Goal: Task Accomplishment & Management: Complete application form

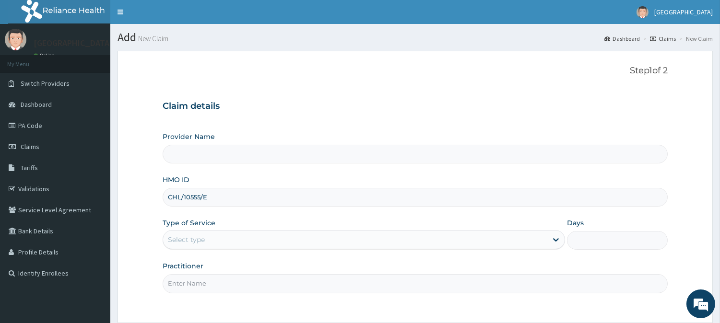
type input "CHL/10555/E"
click at [369, 238] on div "Select type" at bounding box center [355, 239] width 384 height 15
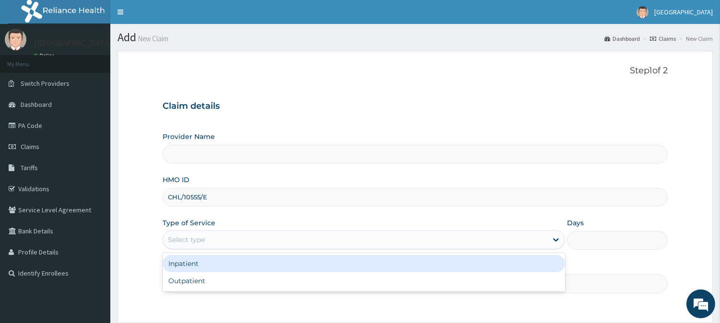
type input "[GEOGRAPHIC_DATA]"
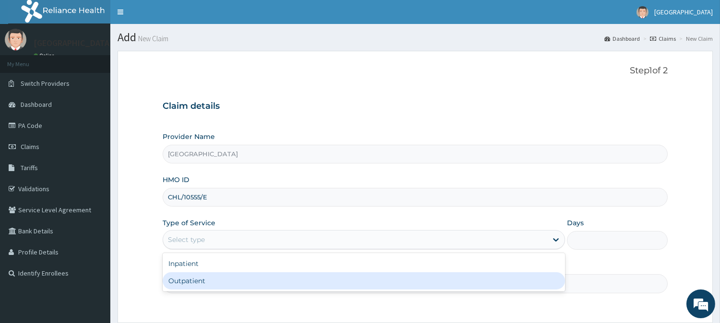
click at [348, 286] on div "Outpatient" at bounding box center [364, 281] width 403 height 17
type input "1"
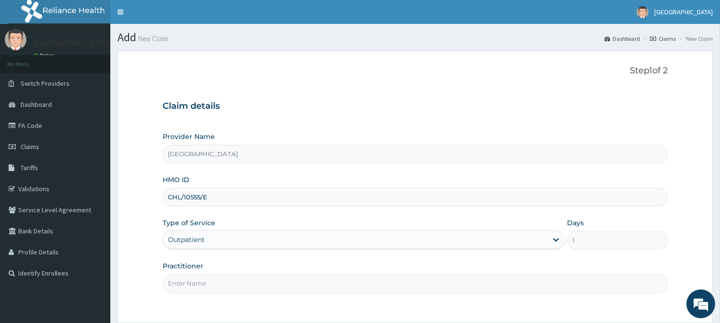
click at [348, 286] on input "Practitioner" at bounding box center [415, 283] width 505 height 19
type input "[PERSON_NAME]"
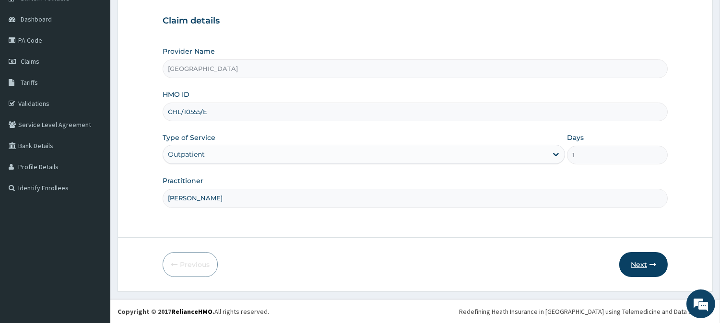
click at [631, 261] on button "Next" at bounding box center [644, 264] width 48 height 25
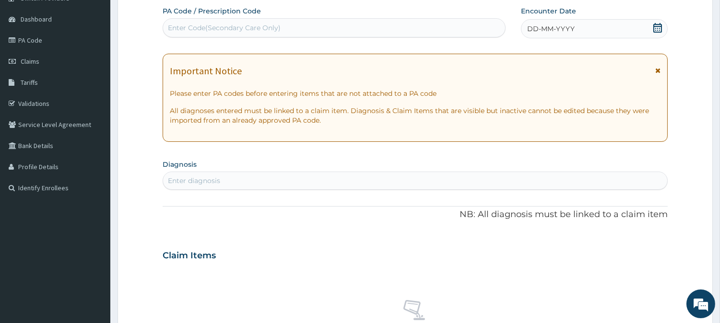
click at [531, 24] on span "DD-MM-YYYY" at bounding box center [551, 29] width 48 height 10
click at [294, 181] on div "Enter diagnosis" at bounding box center [415, 180] width 504 height 15
type input "[MEDICAL_DATA]"
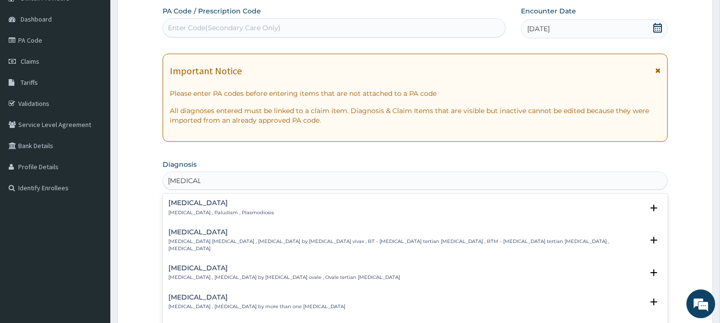
click at [213, 207] on div "[MEDICAL_DATA] [MEDICAL_DATA] , Paludism , Plasmodiosis" at bounding box center [221, 208] width 106 height 17
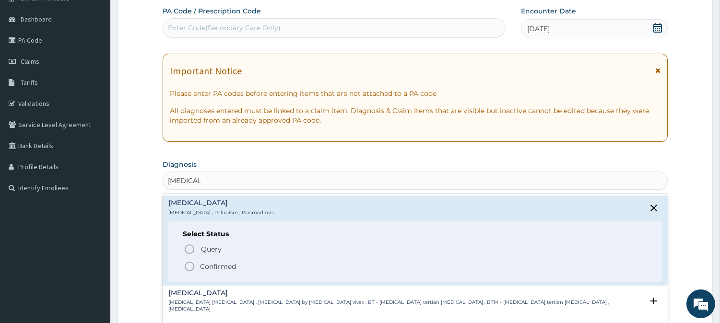
click at [188, 261] on icon "status option filled" at bounding box center [190, 267] width 12 height 12
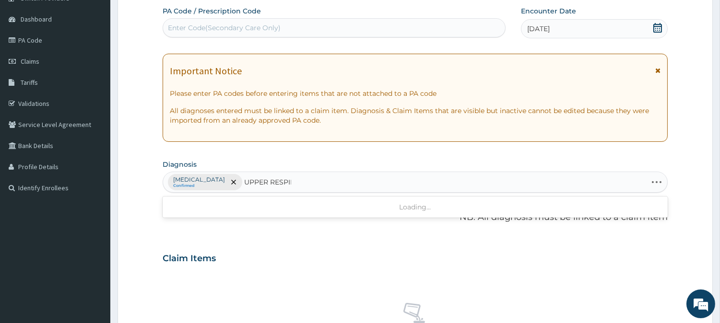
type input "UPPER RESPIRA"
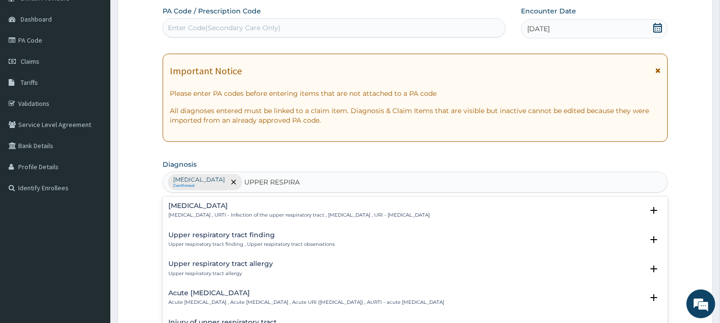
click at [292, 202] on div "[MEDICAL_DATA] [MEDICAL_DATA] , URTI - Infection of the upper respiratory tract…" at bounding box center [415, 213] width 505 height 29
click at [256, 203] on h4 "[MEDICAL_DATA]" at bounding box center [299, 206] width 262 height 7
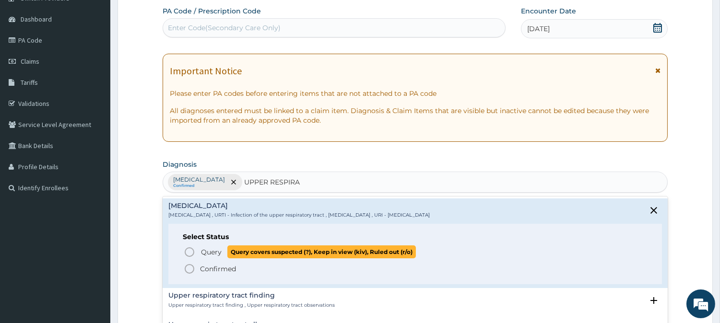
click at [214, 252] on span "Query" at bounding box center [211, 253] width 21 height 10
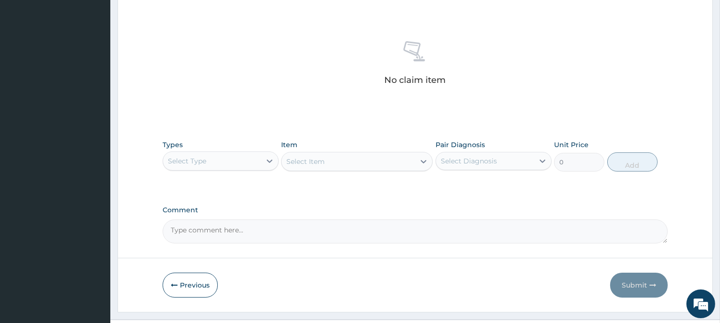
scroll to position [368, 0]
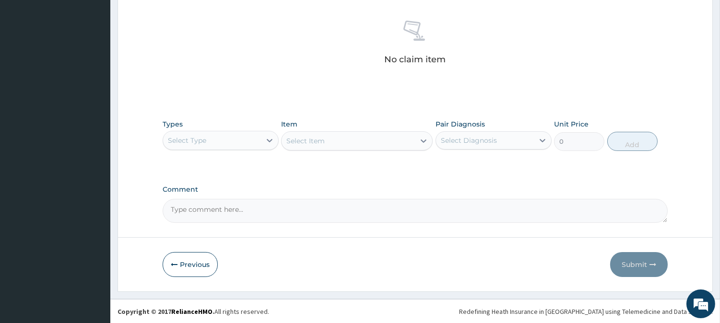
click at [259, 138] on div "Select Type" at bounding box center [212, 140] width 98 height 15
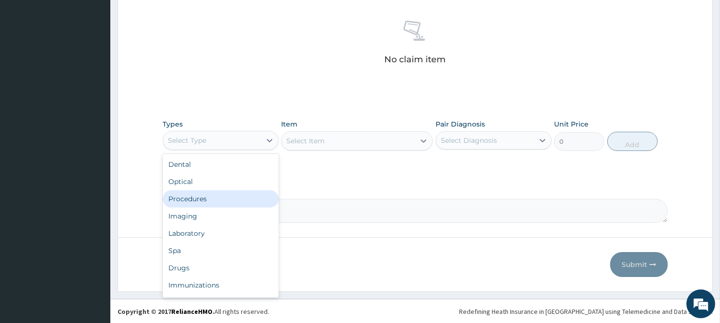
click at [243, 198] on div "Procedures" at bounding box center [221, 199] width 116 height 17
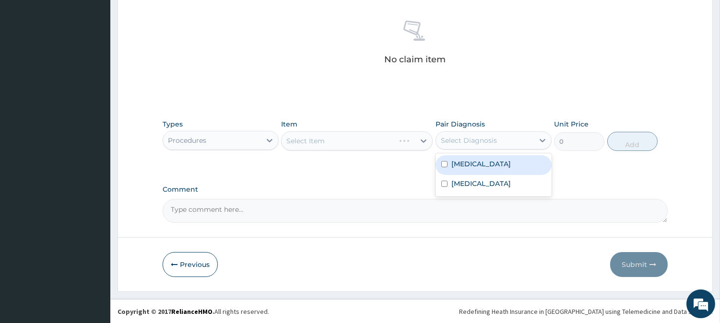
click at [453, 138] on div "Select Diagnosis" at bounding box center [469, 141] width 56 height 10
click at [453, 162] on label "[MEDICAL_DATA]" at bounding box center [482, 164] width 60 height 10
checkbox input "true"
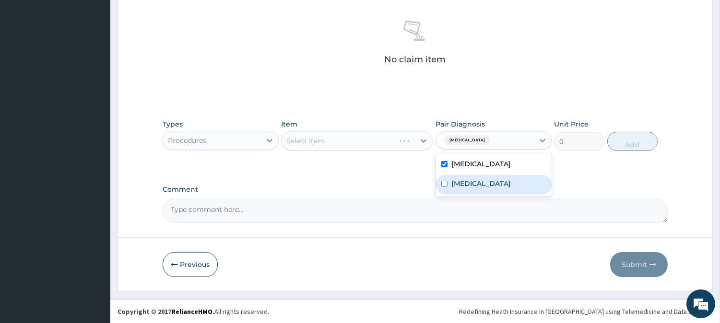
click at [455, 179] on label "[MEDICAL_DATA]" at bounding box center [482, 184] width 60 height 10
checkbox input "true"
click at [322, 136] on div "Select Item" at bounding box center [357, 140] width 152 height 19
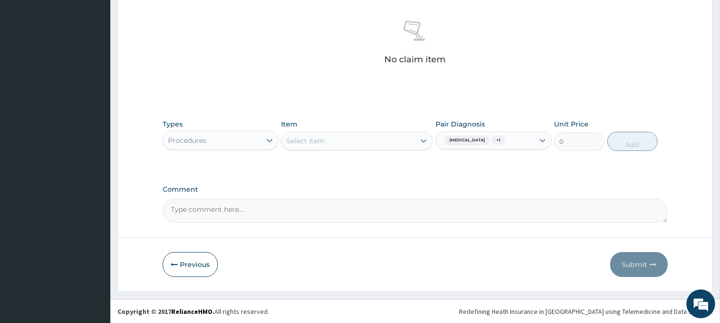
click at [322, 136] on div "Select Item" at bounding box center [305, 141] width 38 height 10
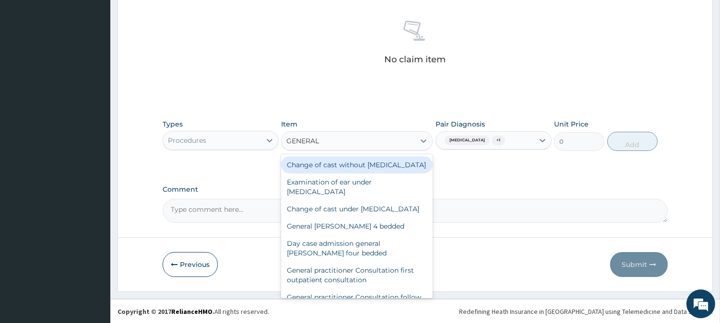
type input "GENERAL P"
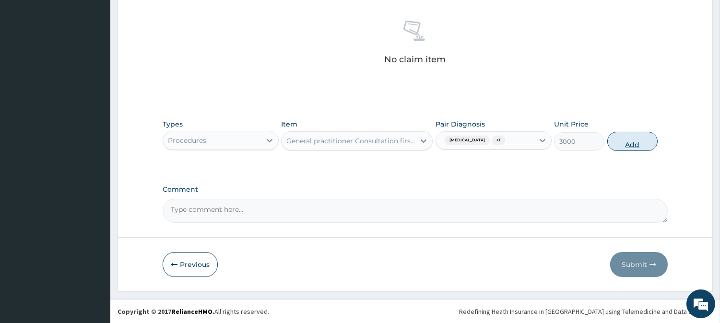
click at [615, 145] on button "Add" at bounding box center [633, 141] width 50 height 19
type input "0"
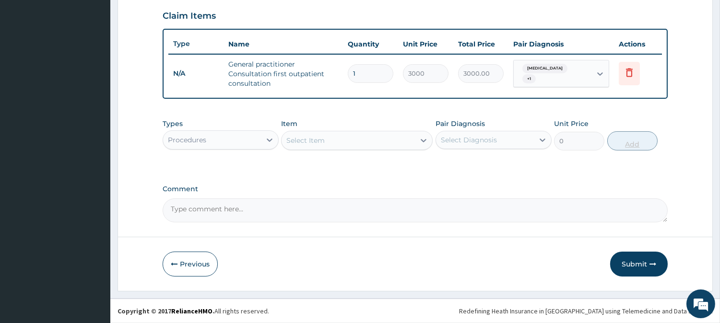
scroll to position [327, 0]
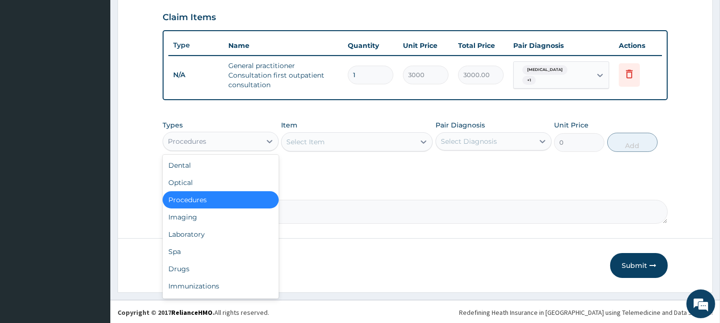
click at [228, 139] on div "Procedures" at bounding box center [212, 141] width 98 height 15
click at [211, 271] on div "Drugs" at bounding box center [221, 269] width 116 height 17
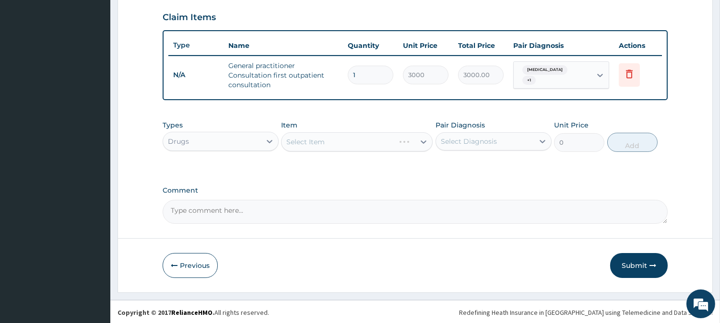
click at [495, 140] on div "Select Diagnosis" at bounding box center [469, 142] width 56 height 10
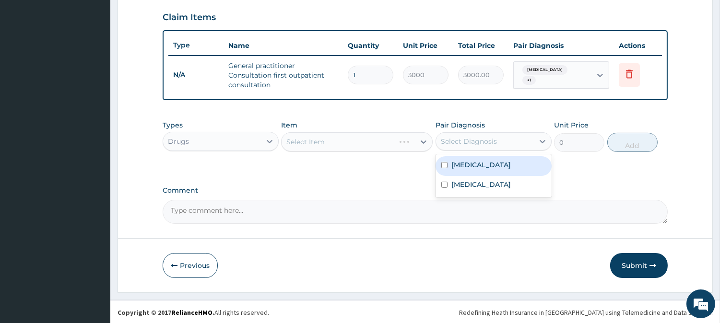
click at [477, 170] on div "[MEDICAL_DATA]" at bounding box center [494, 166] width 116 height 20
checkbox input "true"
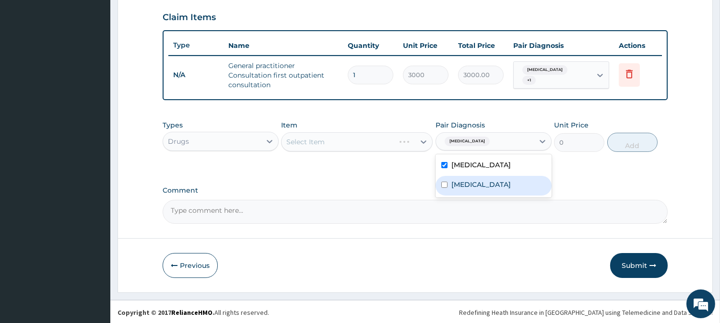
click at [471, 186] on label "[MEDICAL_DATA]" at bounding box center [482, 185] width 60 height 10
checkbox input "true"
click at [347, 144] on div "Select Item" at bounding box center [348, 141] width 133 height 15
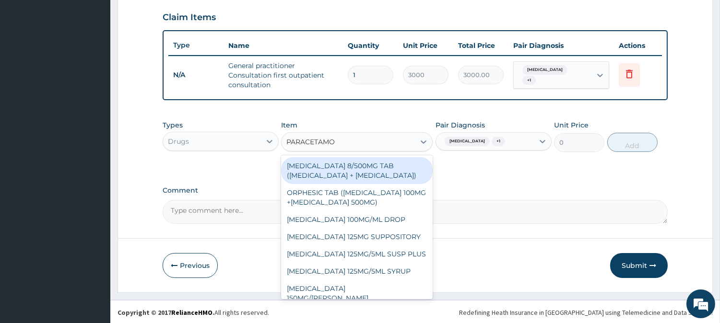
type input "[MEDICAL_DATA]"
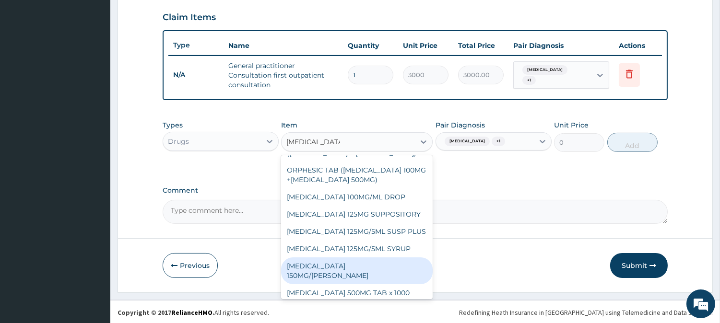
scroll to position [40, 0]
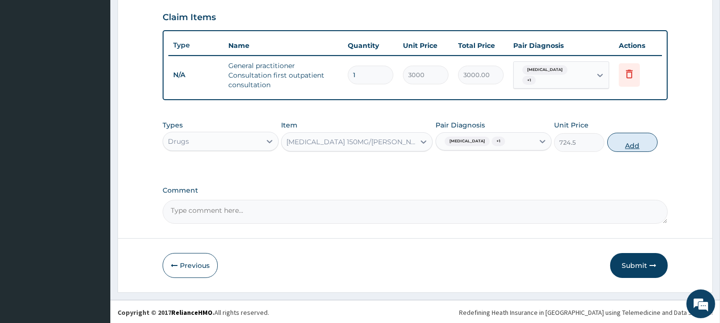
click at [619, 136] on button "Add" at bounding box center [633, 142] width 50 height 19
type input "0"
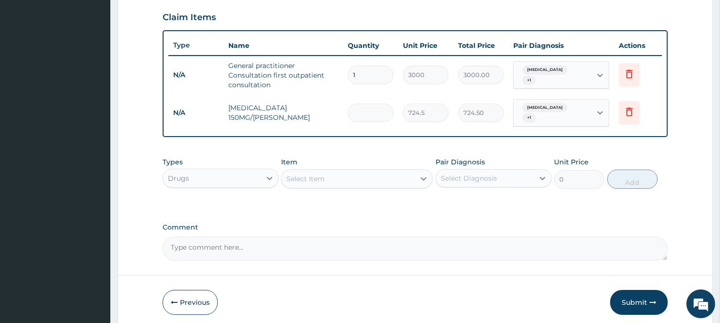
type input "0.00"
type input "4"
type input "2898.00"
type input "4"
click at [350, 171] on div "Select Item" at bounding box center [348, 178] width 133 height 15
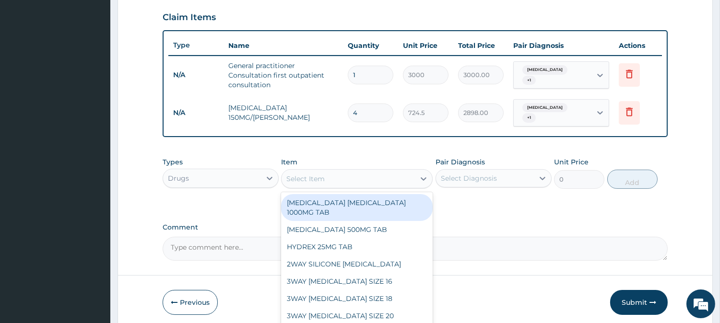
click at [255, 171] on div "Drugs" at bounding box center [212, 178] width 98 height 15
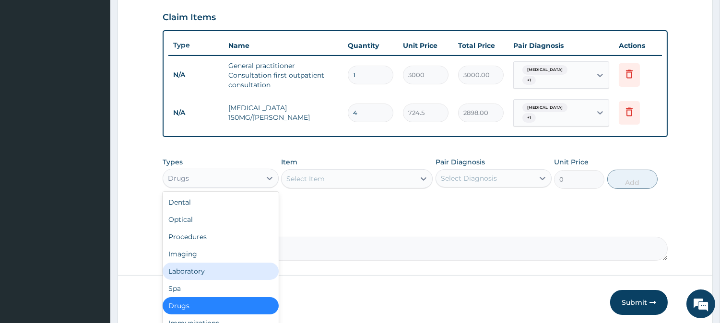
click at [224, 267] on div "Laboratory" at bounding box center [221, 271] width 116 height 17
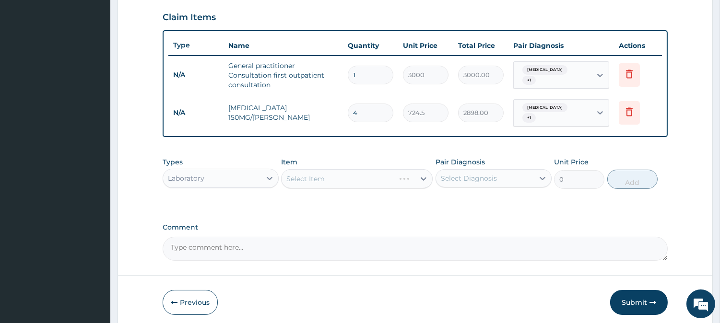
click at [483, 174] on div "Select Diagnosis" at bounding box center [469, 179] width 56 height 10
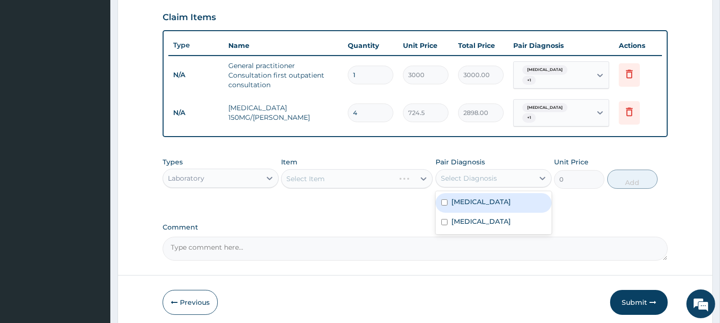
click at [477, 196] on div "[MEDICAL_DATA]" at bounding box center [494, 203] width 116 height 20
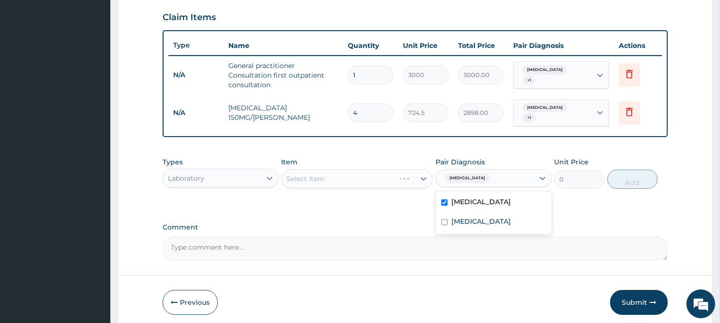
checkbox input "true"
click at [475, 217] on label "[MEDICAL_DATA]" at bounding box center [482, 222] width 60 height 10
checkbox input "true"
click at [354, 185] on div "Types Laboratory Item Select Item Pair Diagnosis [MEDICAL_DATA] + 1 Unit Price …" at bounding box center [415, 173] width 505 height 41
click at [352, 176] on div "Select Item" at bounding box center [348, 178] width 133 height 15
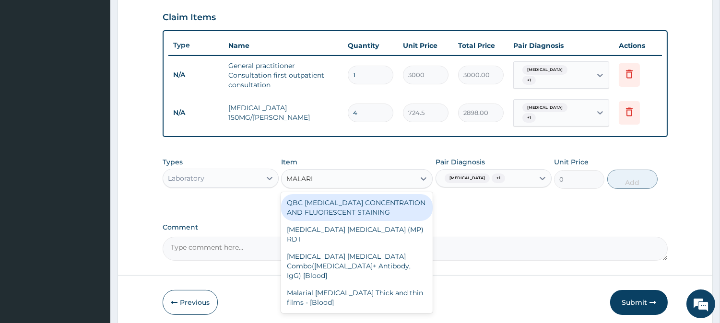
type input "[MEDICAL_DATA]"
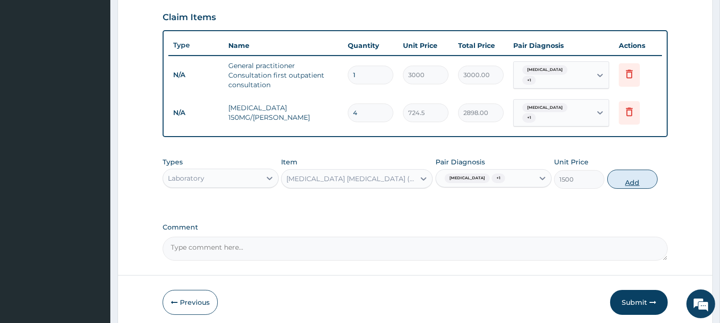
click at [615, 179] on button "Add" at bounding box center [633, 179] width 50 height 19
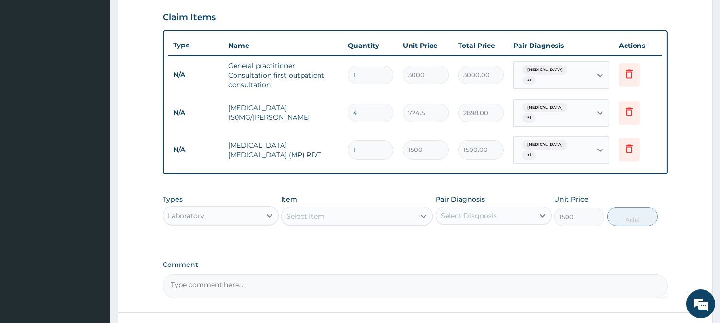
type input "0"
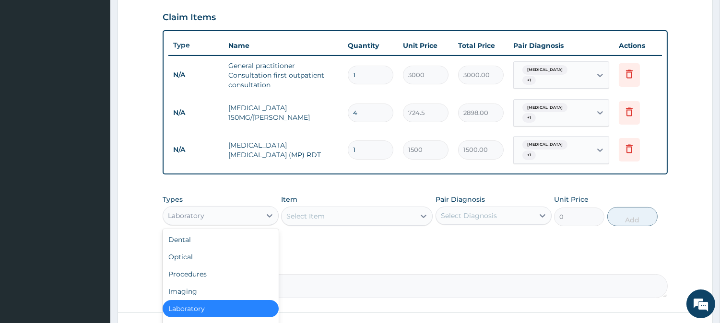
click at [255, 210] on div "Laboratory" at bounding box center [212, 215] width 98 height 15
click at [322, 209] on div "Select Item" at bounding box center [348, 216] width 133 height 15
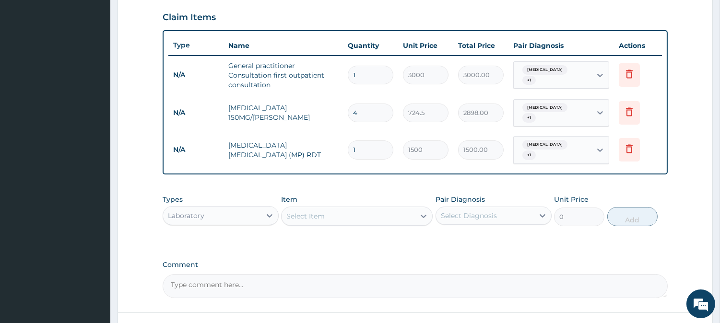
click at [322, 209] on div "Select Item" at bounding box center [348, 216] width 133 height 15
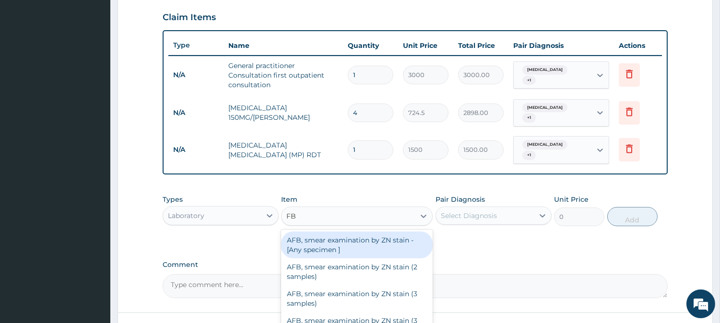
type input "FBC"
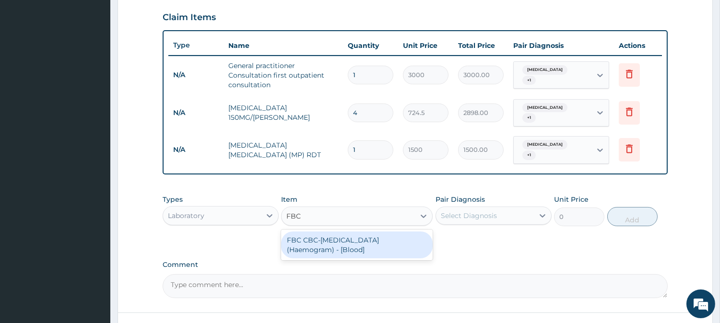
type input "3000"
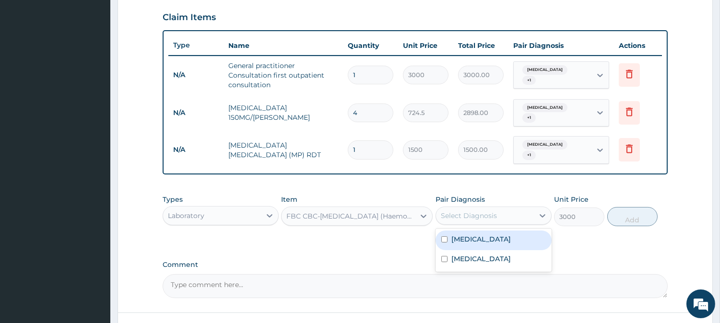
click at [478, 208] on div "Select Diagnosis" at bounding box center [485, 215] width 98 height 15
click at [478, 231] on div "[MEDICAL_DATA]" at bounding box center [494, 241] width 116 height 20
checkbox input "true"
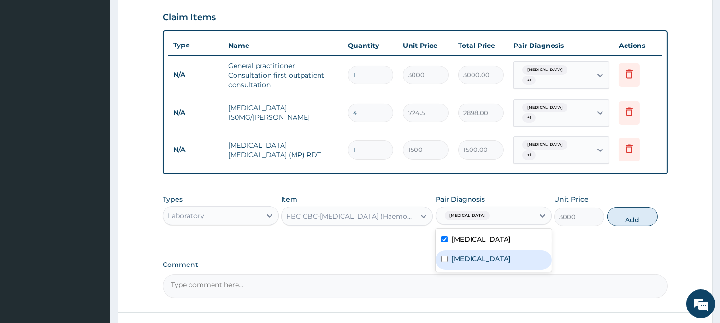
click at [478, 250] on div "[MEDICAL_DATA]" at bounding box center [494, 260] width 116 height 20
checkbox input "true"
click at [651, 208] on button "Add" at bounding box center [633, 216] width 50 height 19
type input "0"
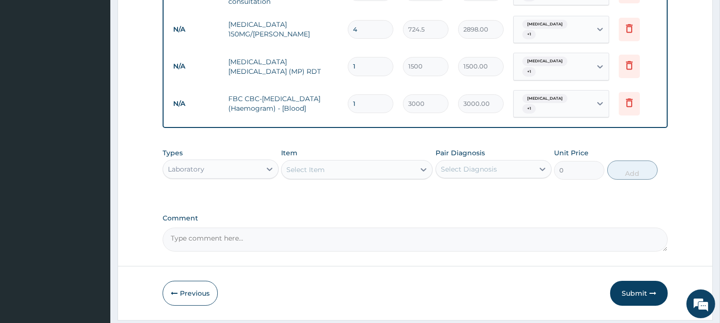
scroll to position [427, 0]
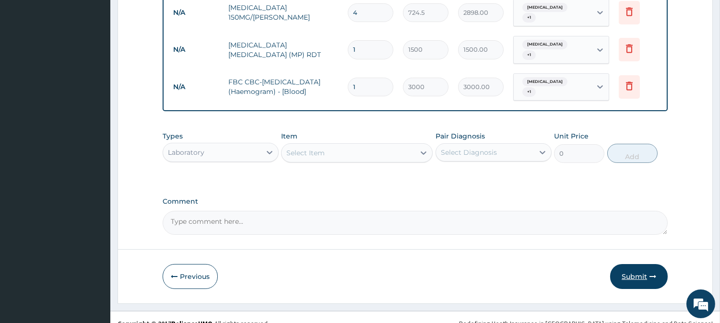
click at [627, 267] on button "Submit" at bounding box center [639, 276] width 58 height 25
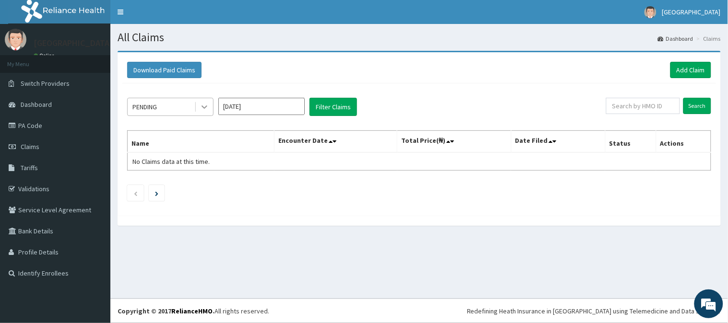
click at [202, 107] on icon at bounding box center [205, 107] width 10 height 10
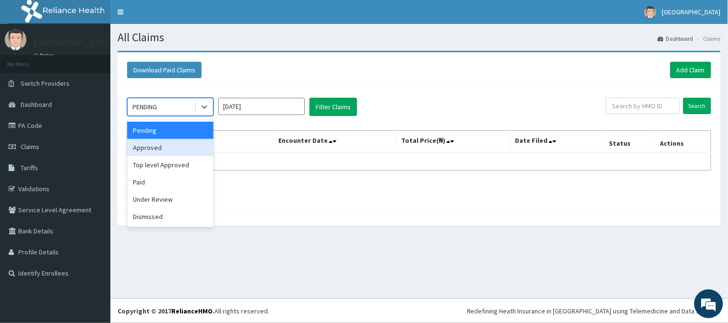
click at [193, 149] on div "Approved" at bounding box center [170, 147] width 86 height 17
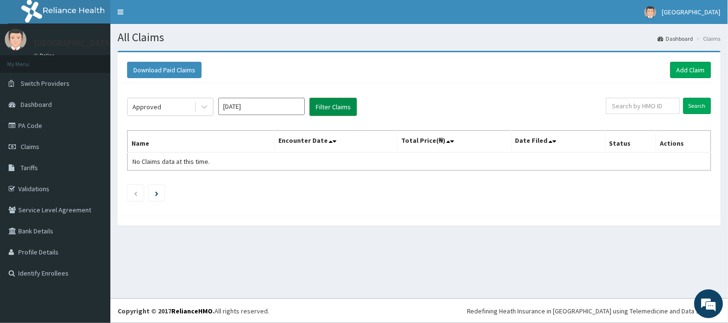
click at [330, 101] on button "Filter Claims" at bounding box center [334, 107] width 48 height 18
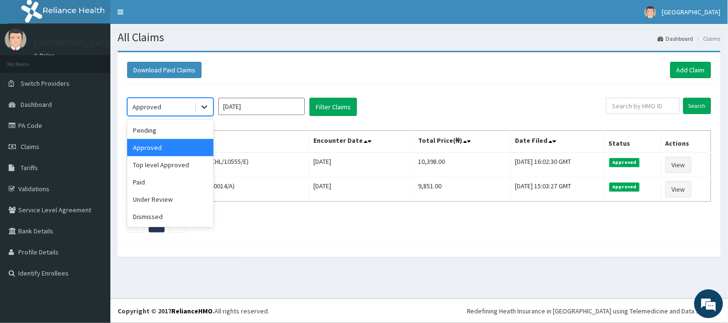
click at [204, 103] on icon at bounding box center [205, 107] width 10 height 10
click at [196, 170] on div "Top level Approved" at bounding box center [170, 164] width 86 height 17
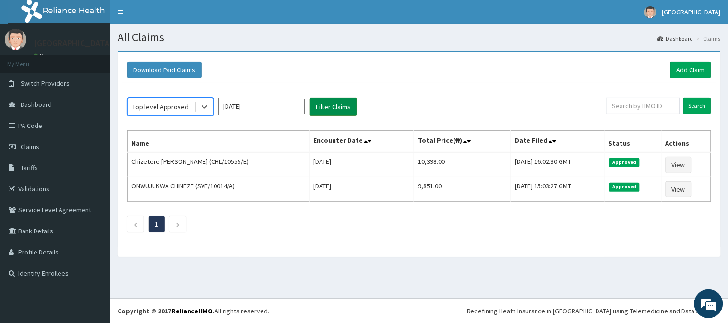
click at [328, 102] on button "Filter Claims" at bounding box center [334, 107] width 48 height 18
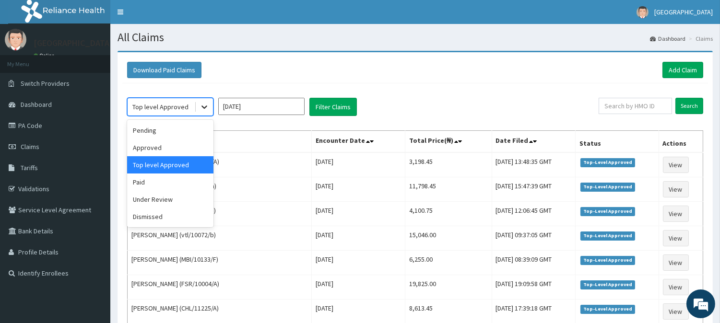
click at [200, 108] on icon at bounding box center [205, 107] width 10 height 10
click at [190, 175] on div "Paid" at bounding box center [170, 182] width 86 height 17
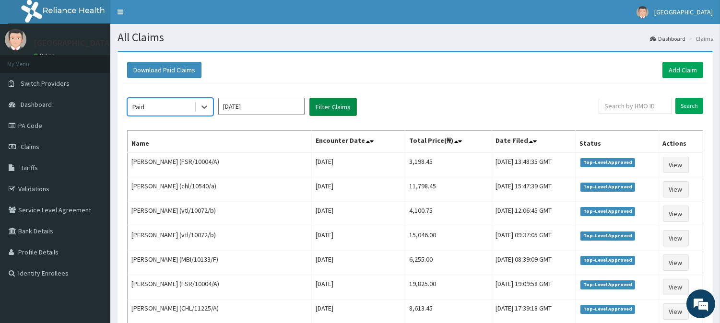
click at [340, 100] on button "Filter Claims" at bounding box center [334, 107] width 48 height 18
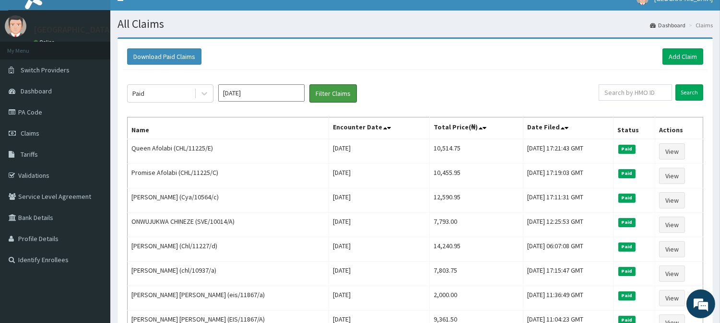
scroll to position [12, 0]
